Goal: Use online tool/utility: Utilize a website feature to perform a specific function

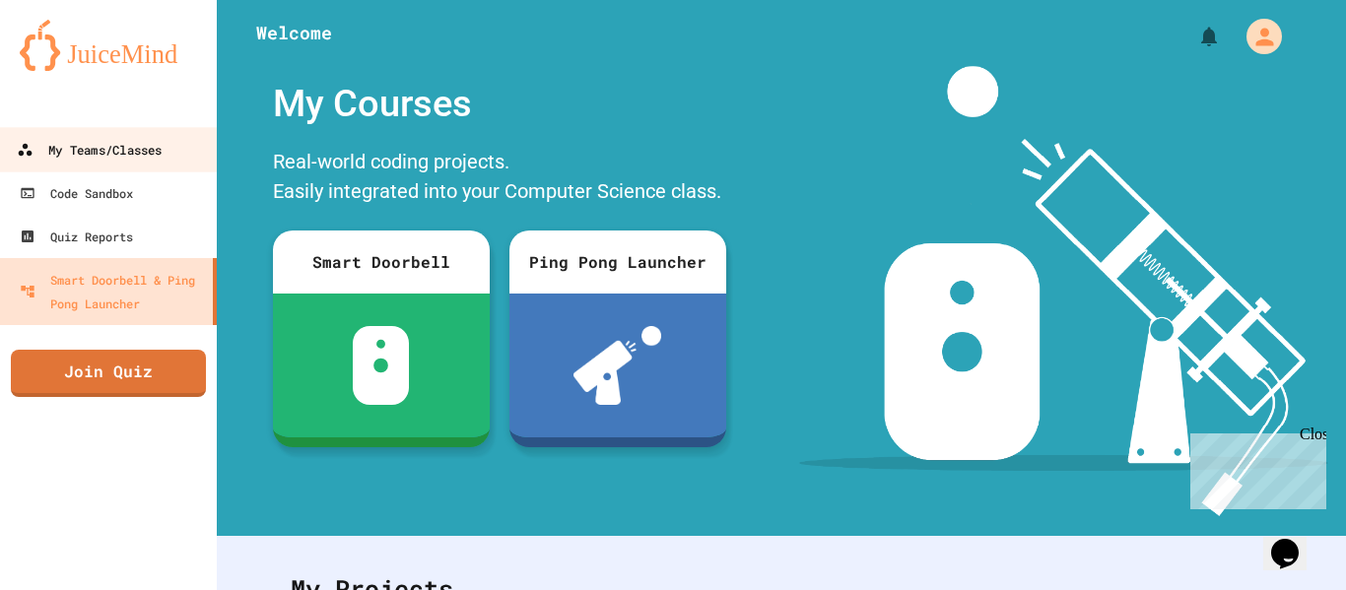
click at [161, 167] on link "My Teams/Classes" at bounding box center [109, 149] width 224 height 44
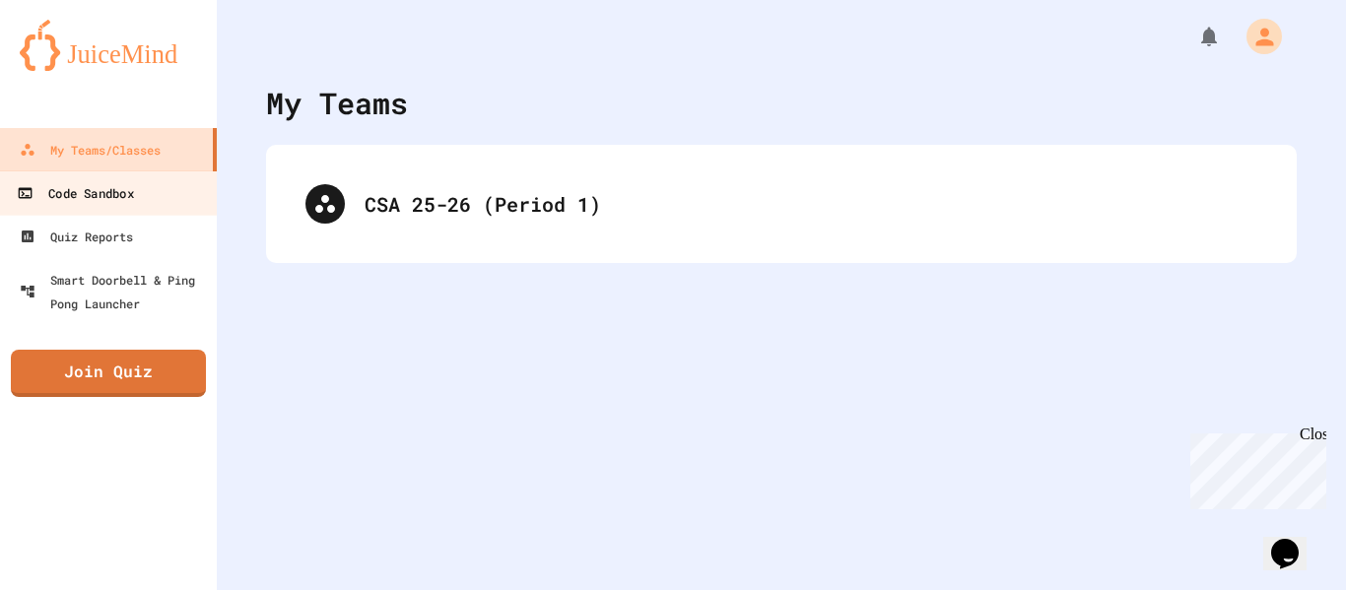
click at [173, 205] on link "Code Sandbox" at bounding box center [109, 193] width 224 height 44
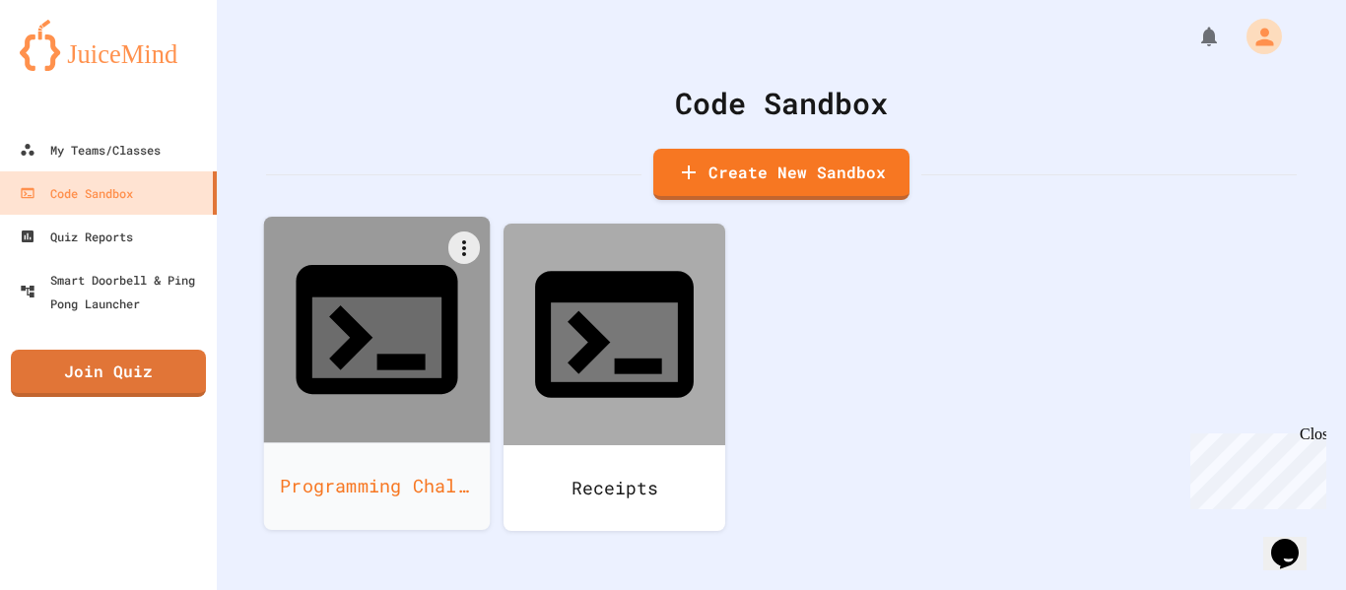
click at [401, 443] on div "Programming Challenge" at bounding box center [377, 487] width 227 height 88
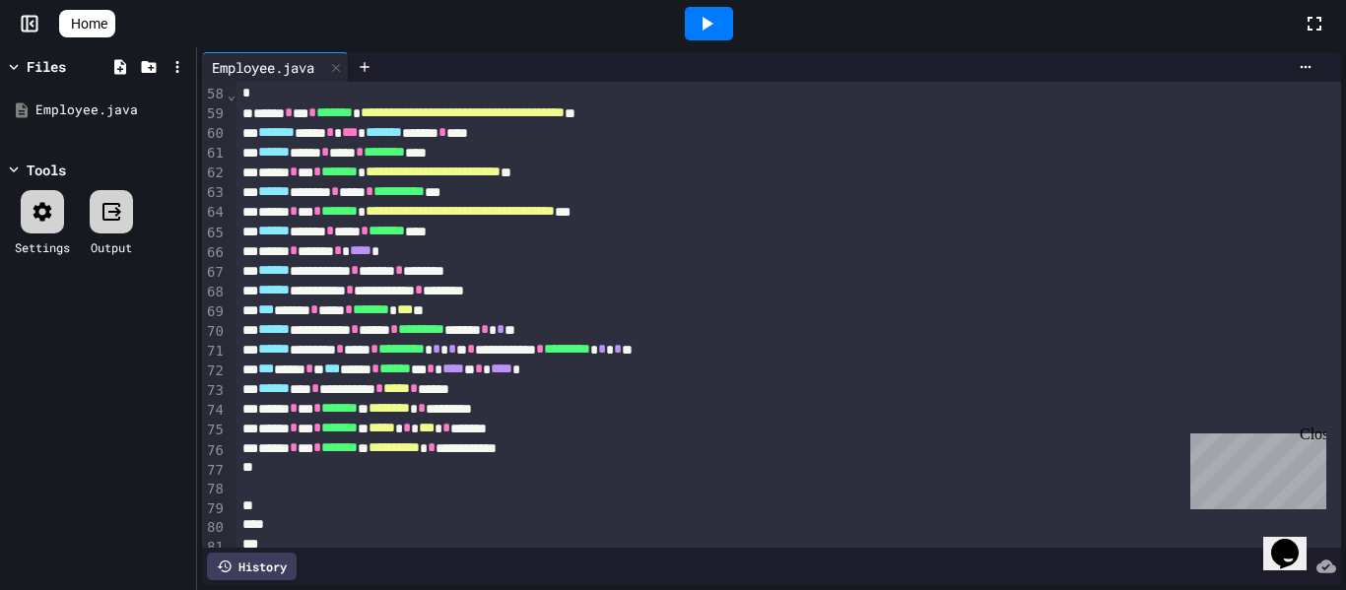
scroll to position [1119, 0]
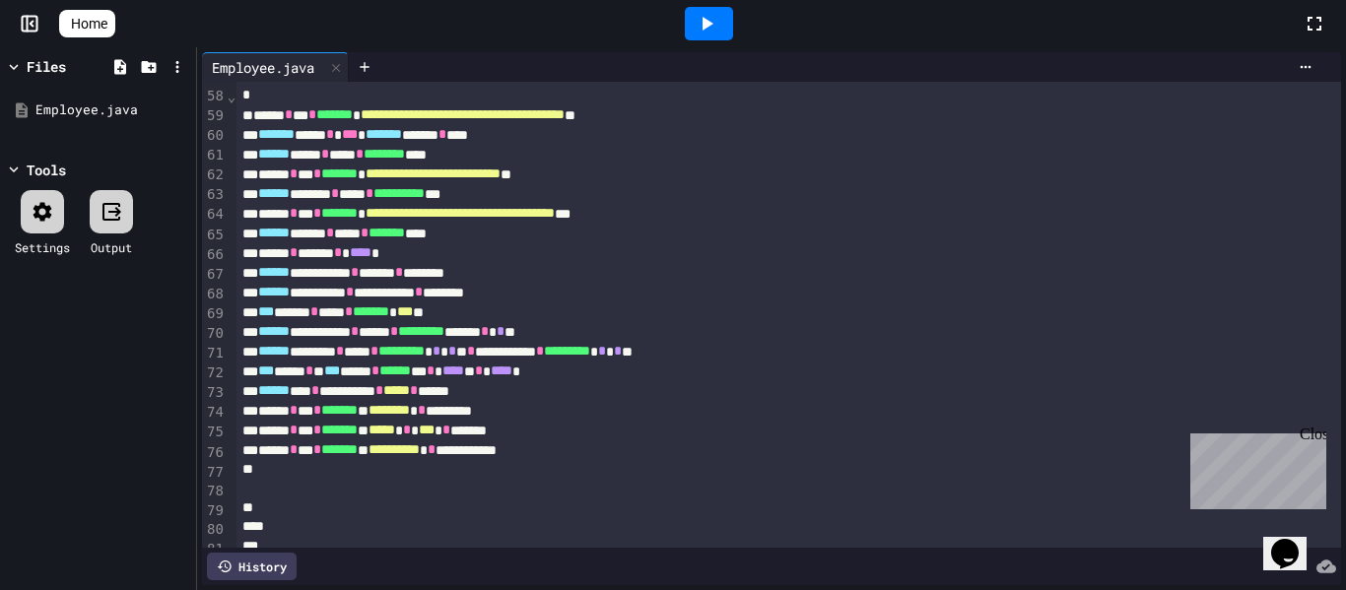
click at [717, 13] on icon at bounding box center [707, 24] width 24 height 24
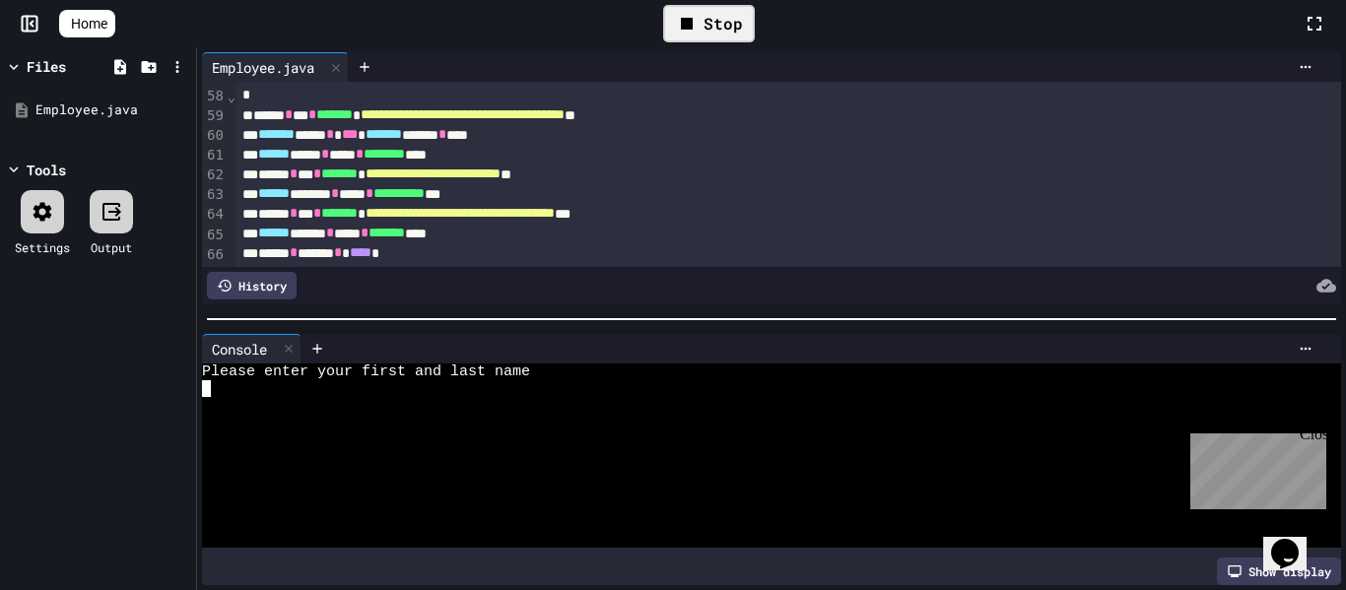
scroll to position [0, 10]
type textarea "****"
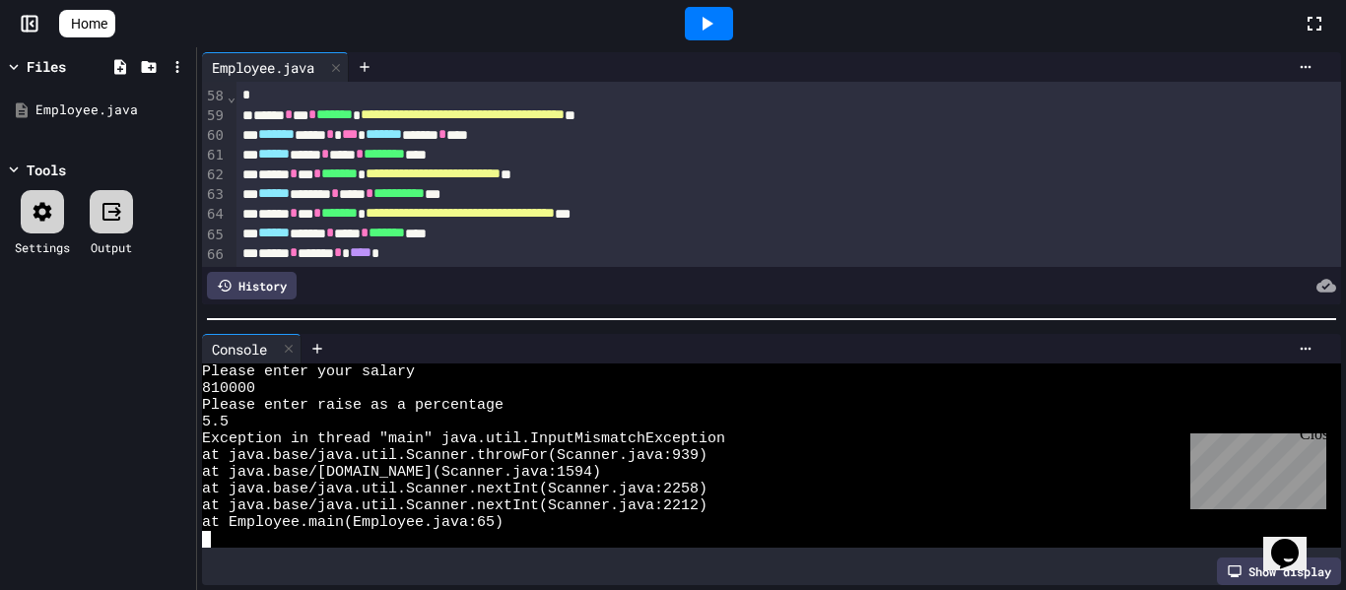
scroll to position [34, 0]
click at [240, 428] on div "5.5" at bounding box center [761, 422] width 1118 height 17
click at [718, 19] on icon at bounding box center [707, 24] width 24 height 24
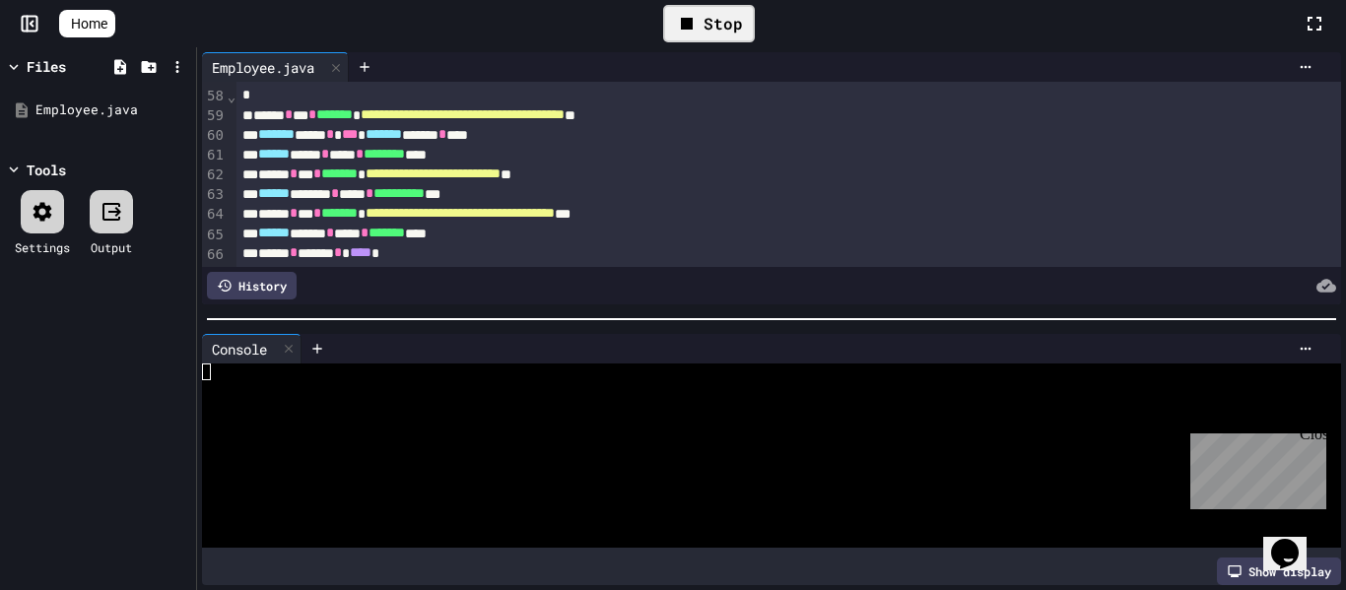
scroll to position [0, 0]
click at [282, 339] on div at bounding box center [289, 349] width 24 height 29
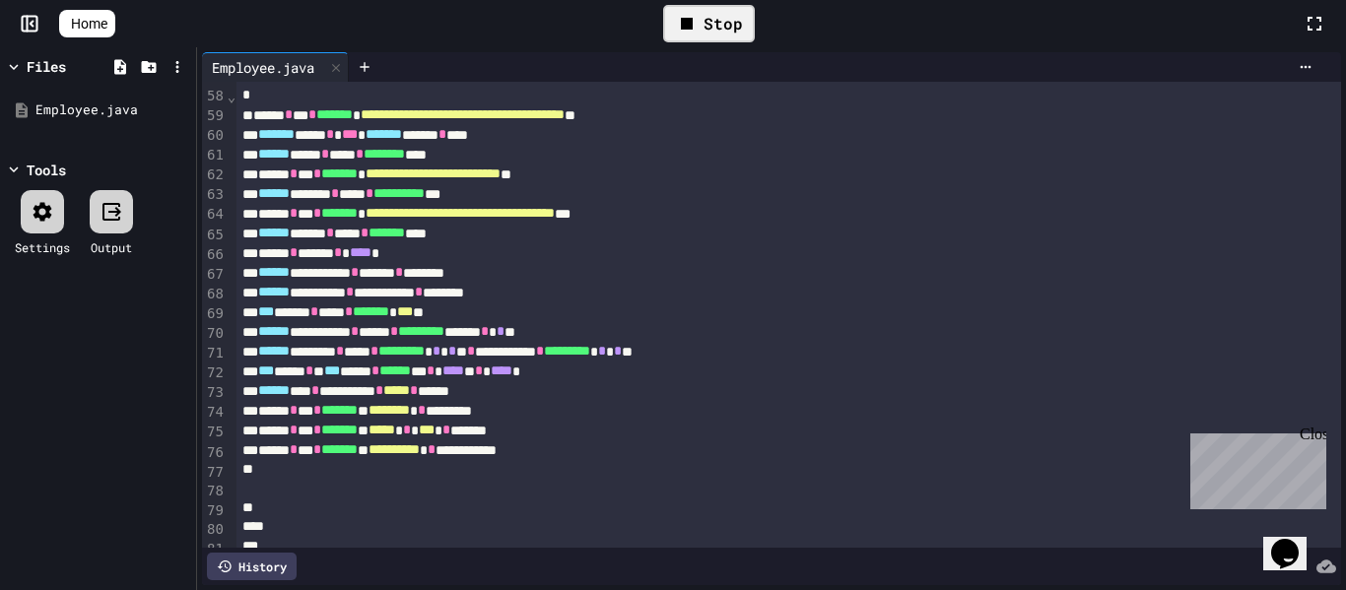
click at [689, 31] on icon at bounding box center [687, 24] width 24 height 24
click at [701, 32] on div at bounding box center [709, 24] width 48 height 34
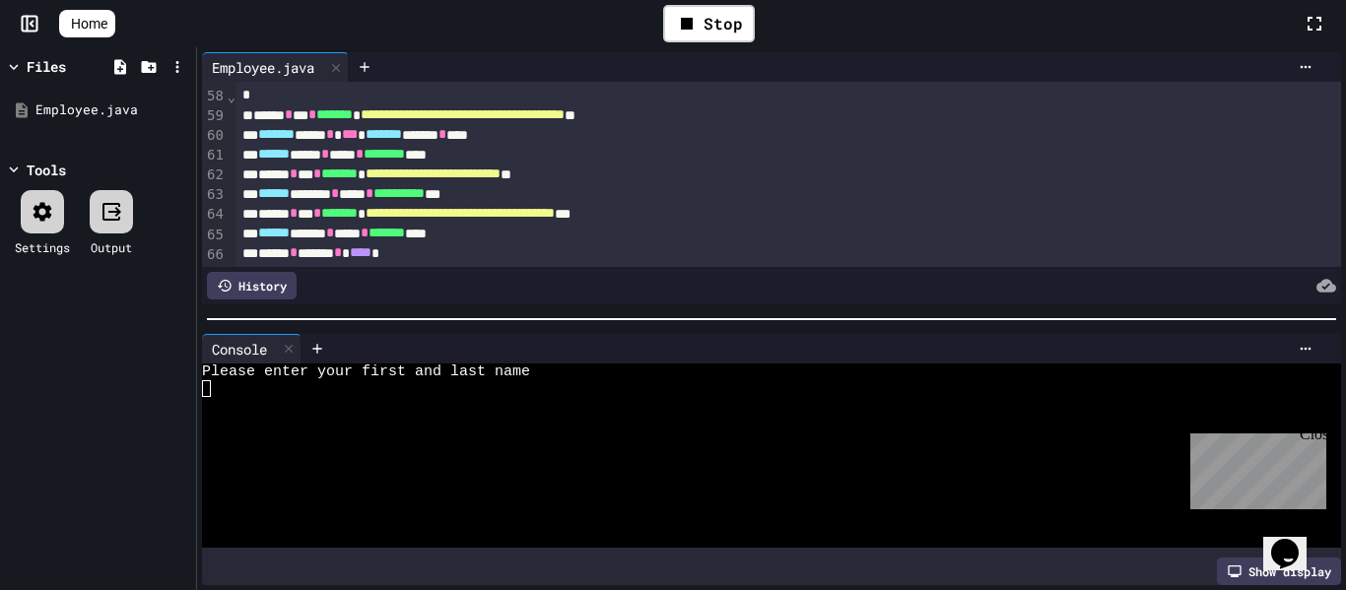
click at [472, 403] on div at bounding box center [761, 405] width 1118 height 17
type textarea "****"
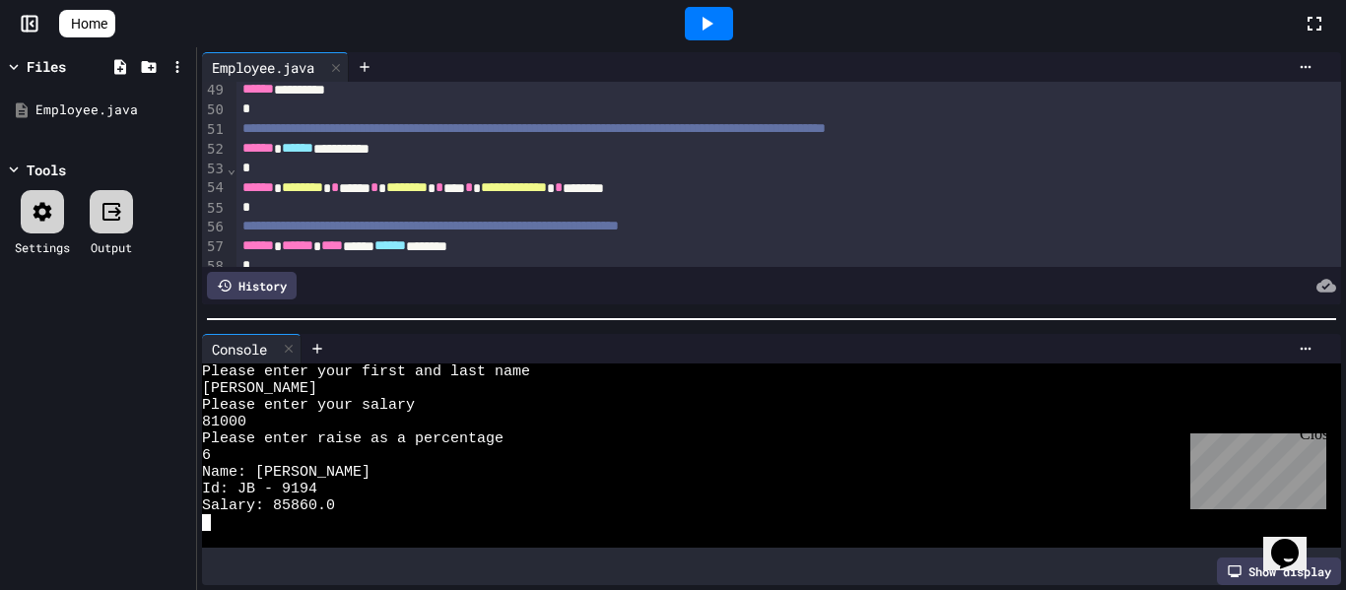
scroll to position [947, 0]
click at [292, 347] on icon at bounding box center [289, 349] width 14 height 14
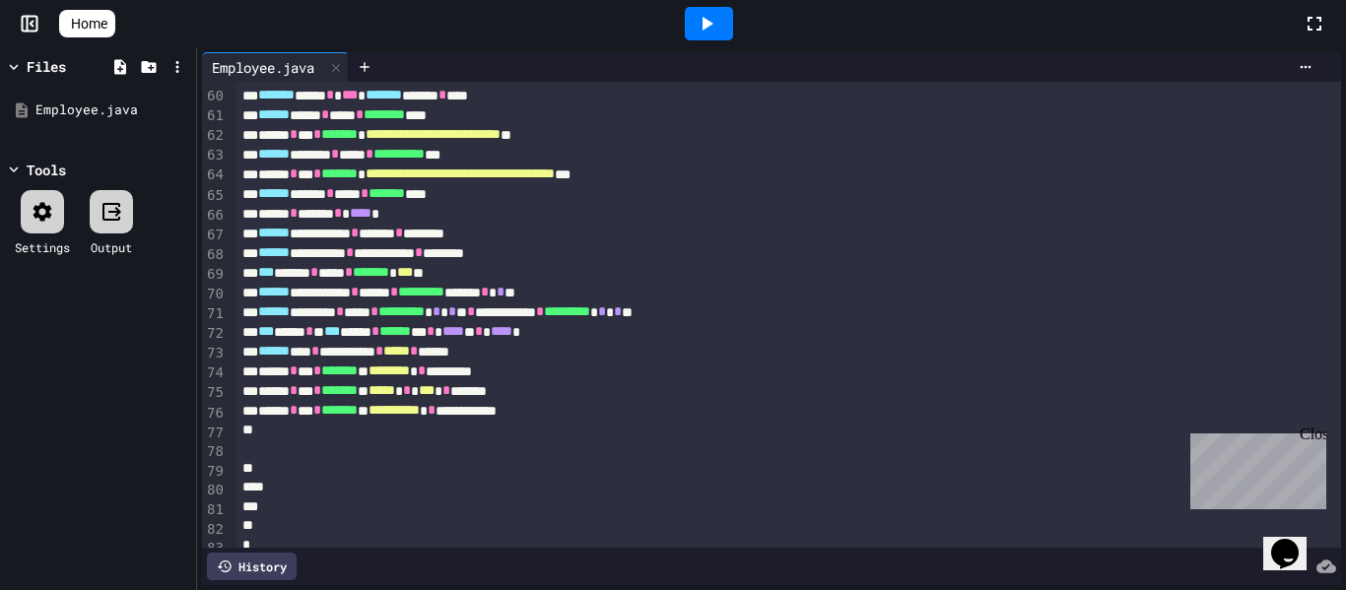
scroll to position [1192, 0]
